Goal: Book appointment/travel/reservation

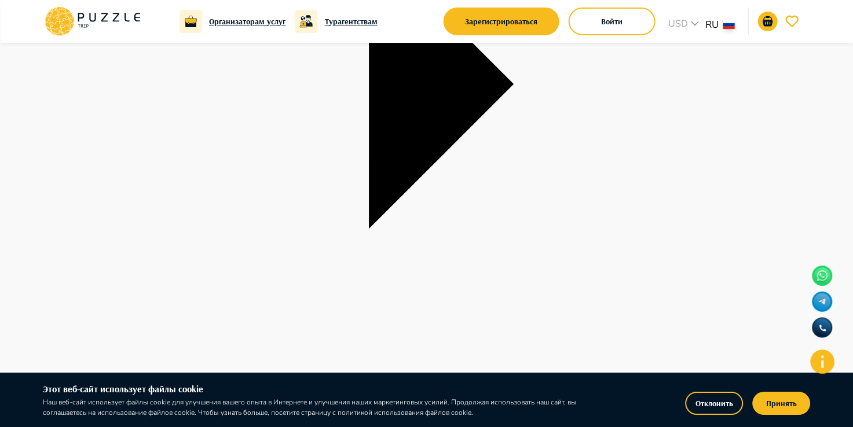
scroll to position [1042, 0]
